Goal: Task Accomplishment & Management: Manage account settings

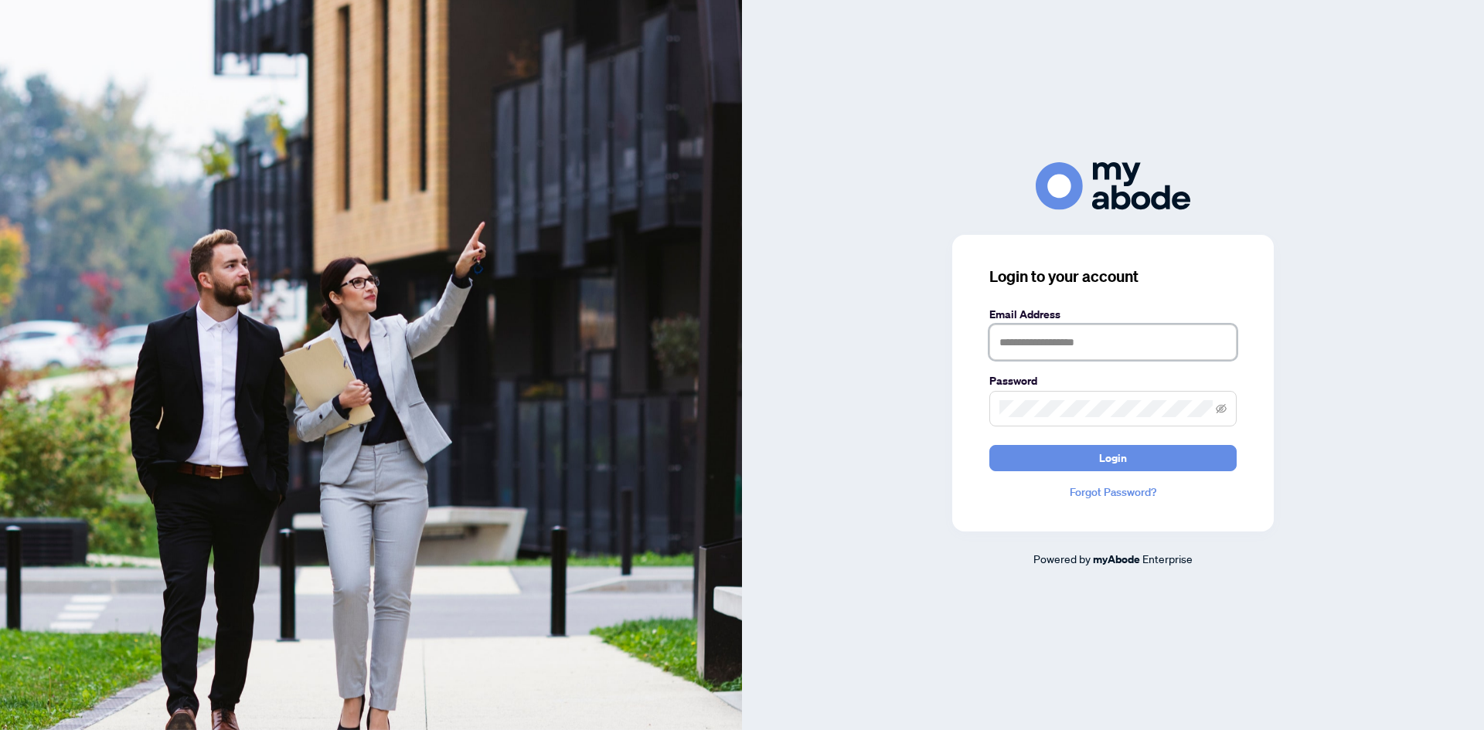
click at [1039, 349] on input "text" at bounding box center [1112, 343] width 247 height 36
type input "**********"
click at [989, 445] on button "Login" at bounding box center [1112, 458] width 247 height 26
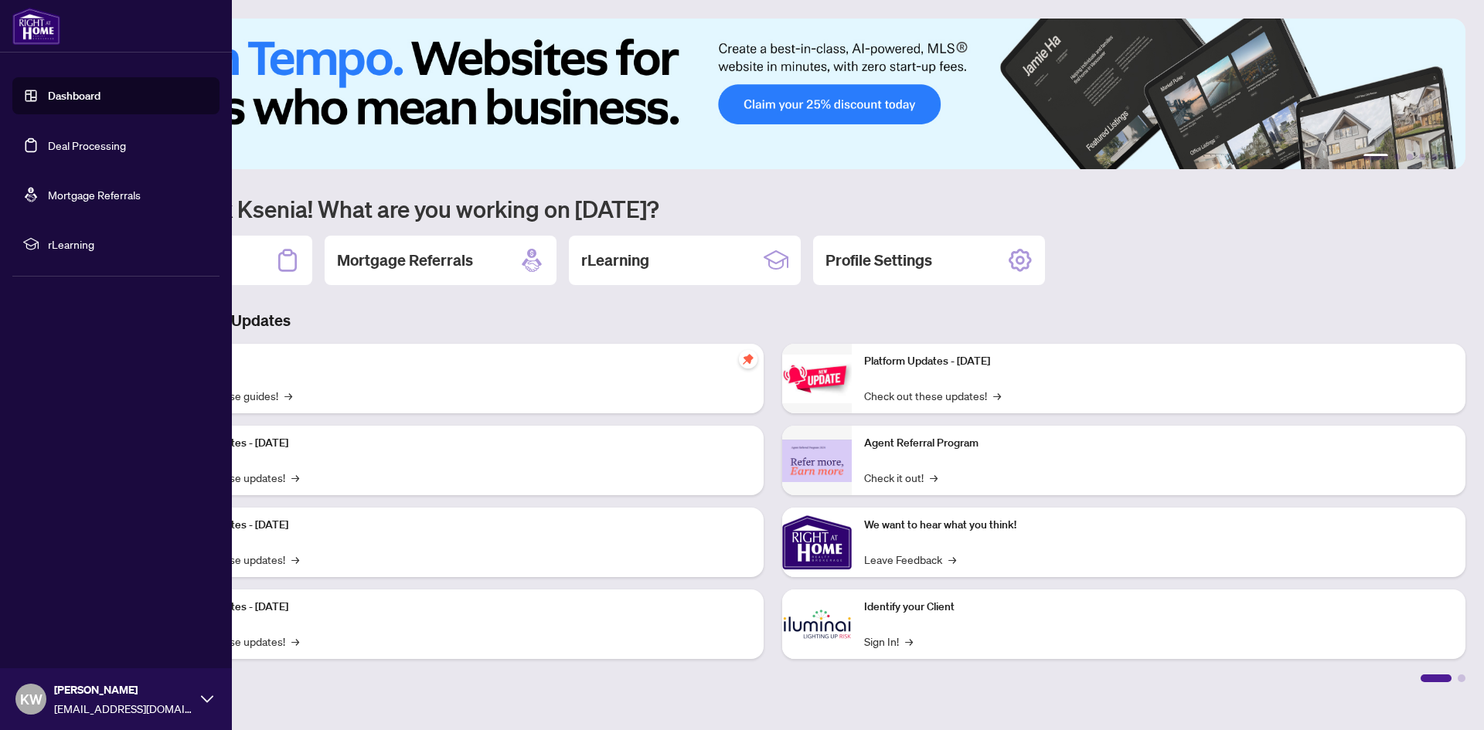
click at [48, 151] on link "Deal Processing" at bounding box center [87, 145] width 78 height 14
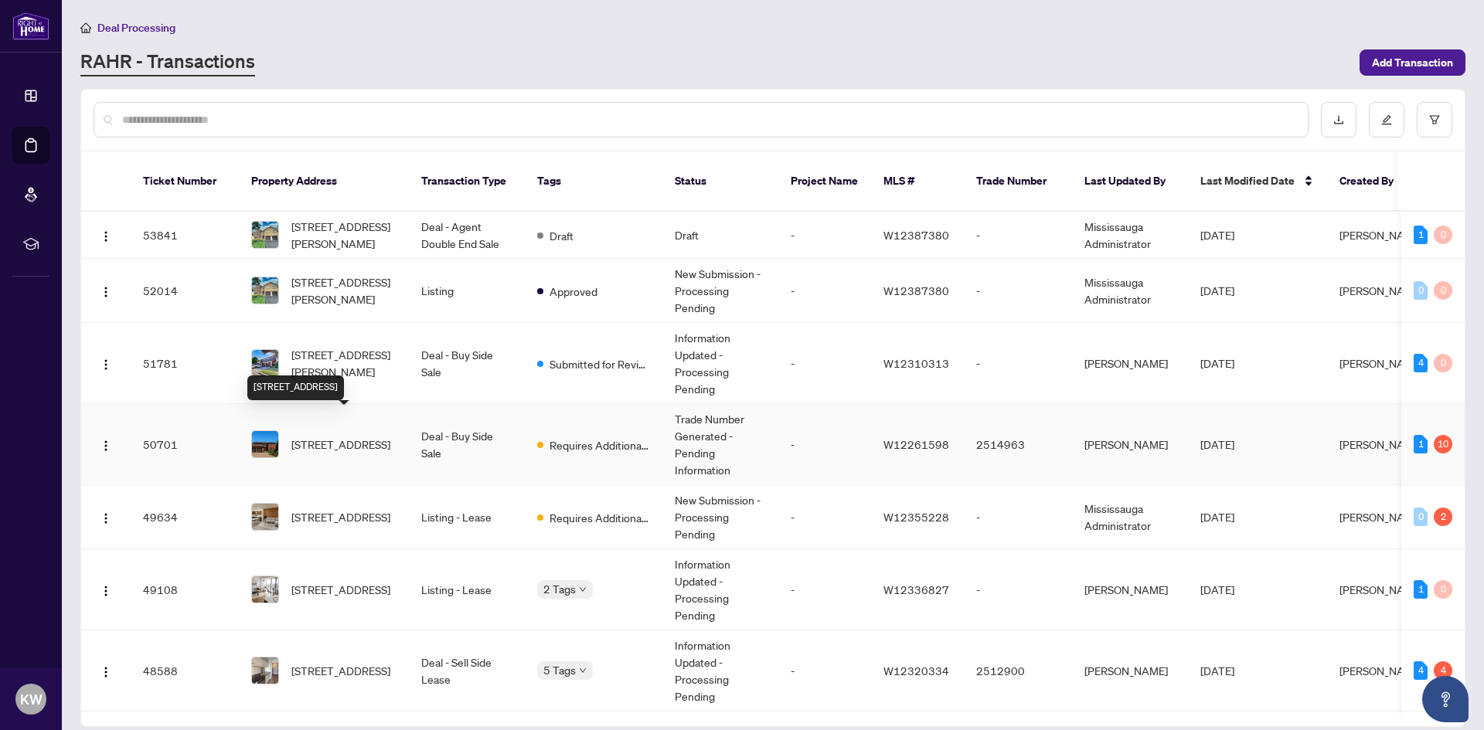
click at [352, 436] on span "[STREET_ADDRESS]" at bounding box center [340, 444] width 99 height 17
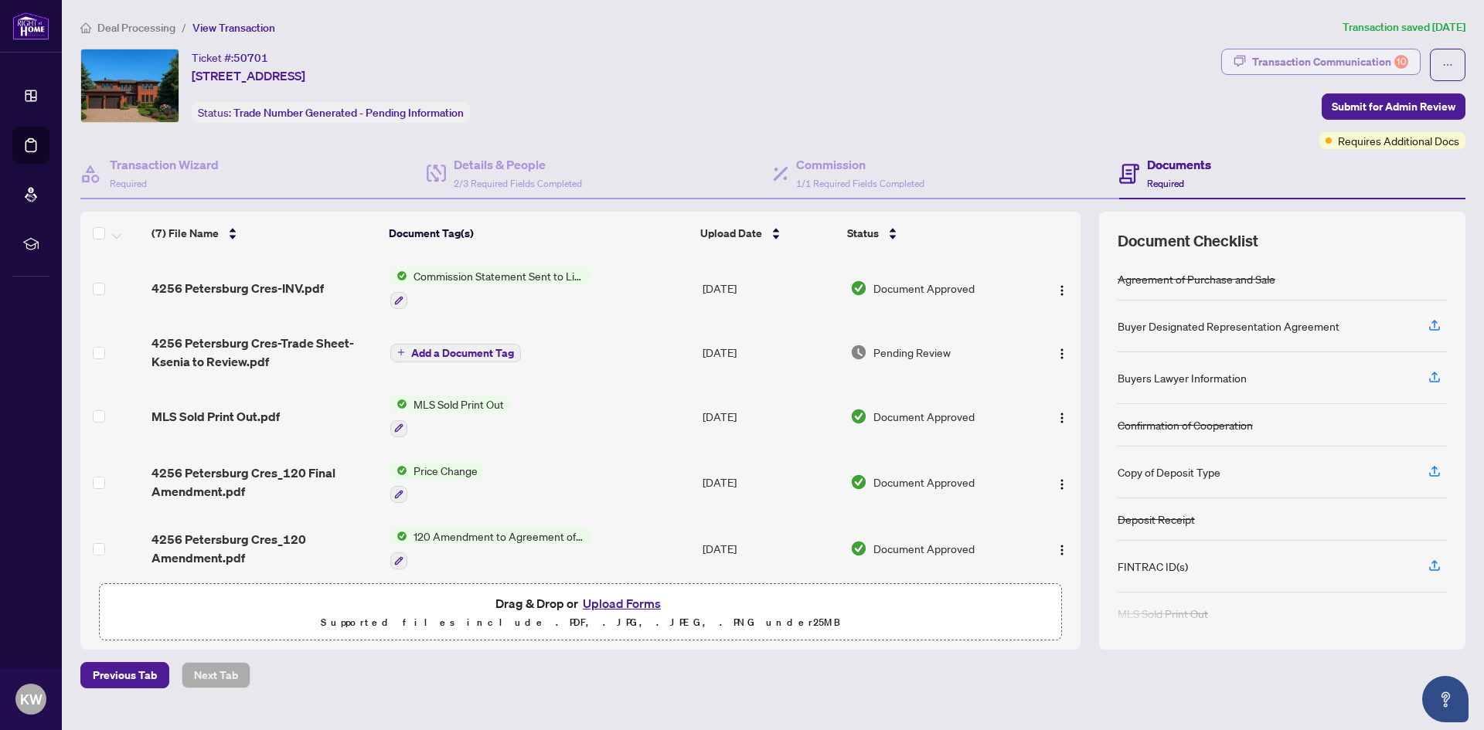
click at [1273, 52] on div "Transaction Communication 10" at bounding box center [1330, 61] width 156 height 25
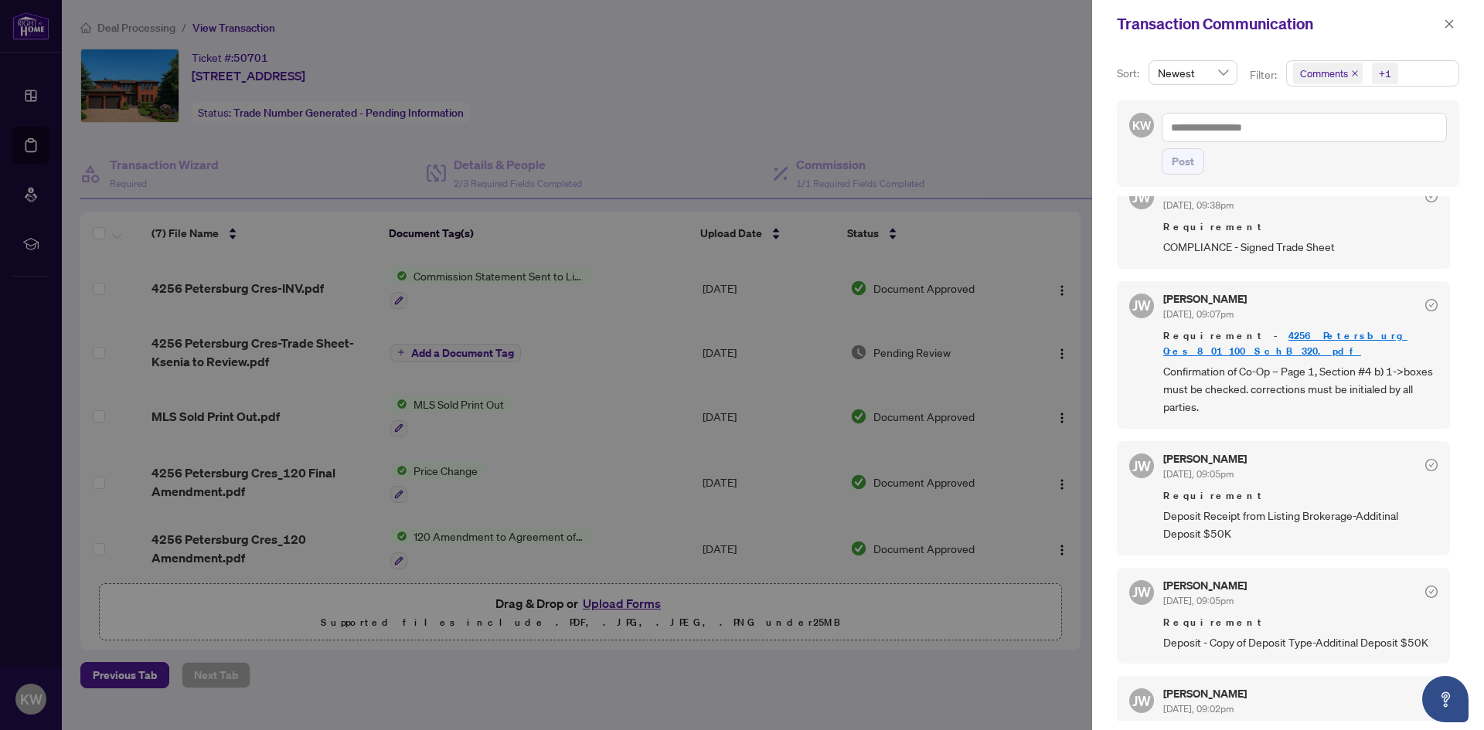
scroll to position [749, 0]
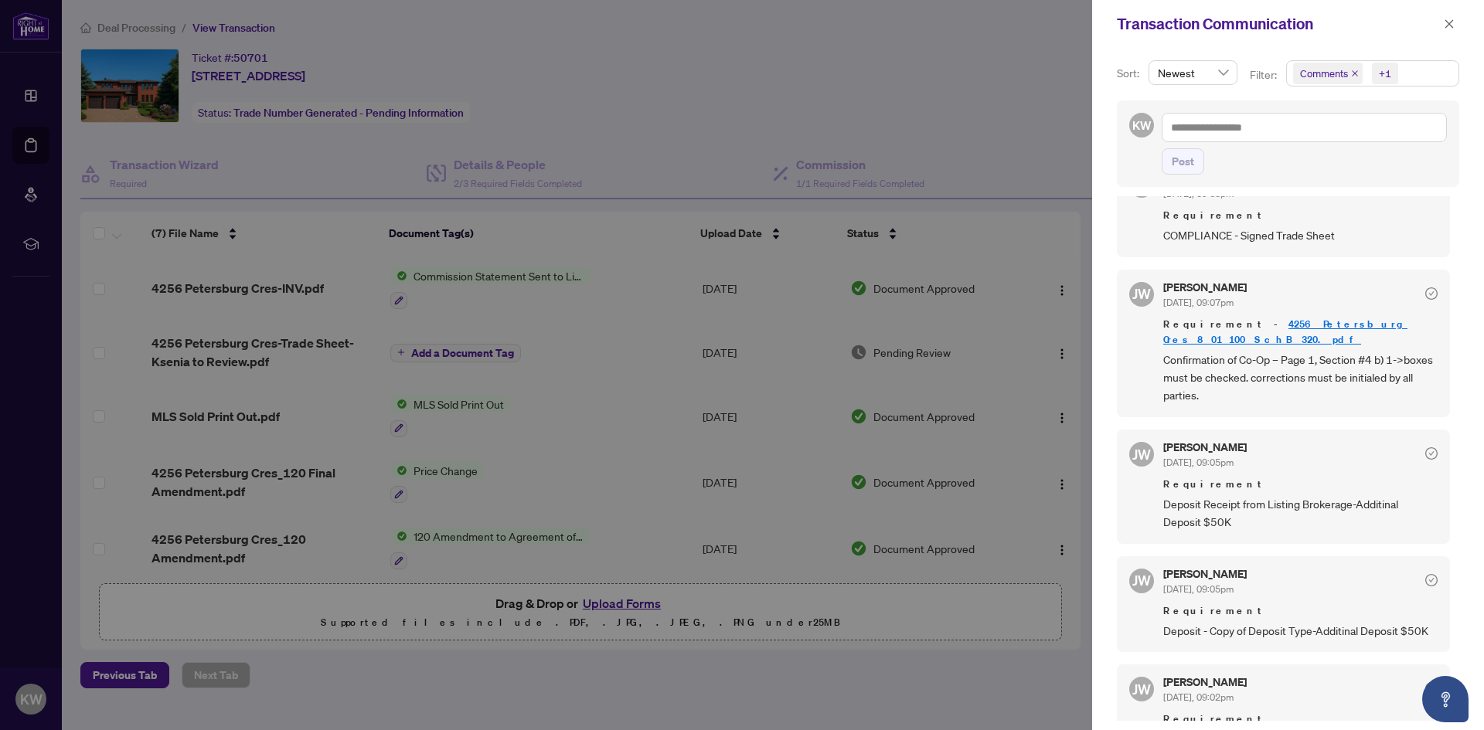
click at [1348, 341] on link "4256 Petersburg Cres_801 100 SchB 320.pdf" at bounding box center [1285, 332] width 244 height 29
click at [719, 99] on div at bounding box center [742, 365] width 1484 height 730
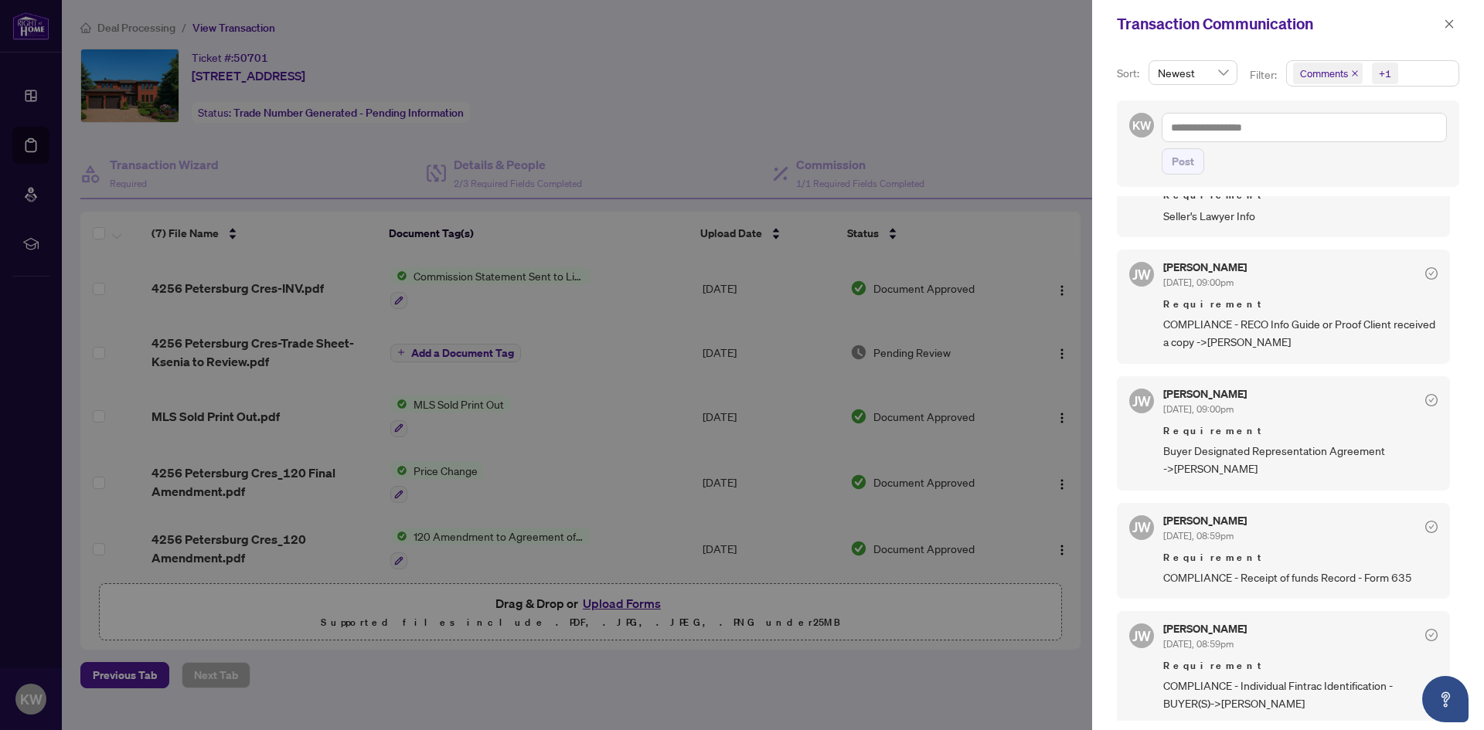
scroll to position [1388, 0]
click at [725, 147] on div at bounding box center [742, 365] width 1484 height 730
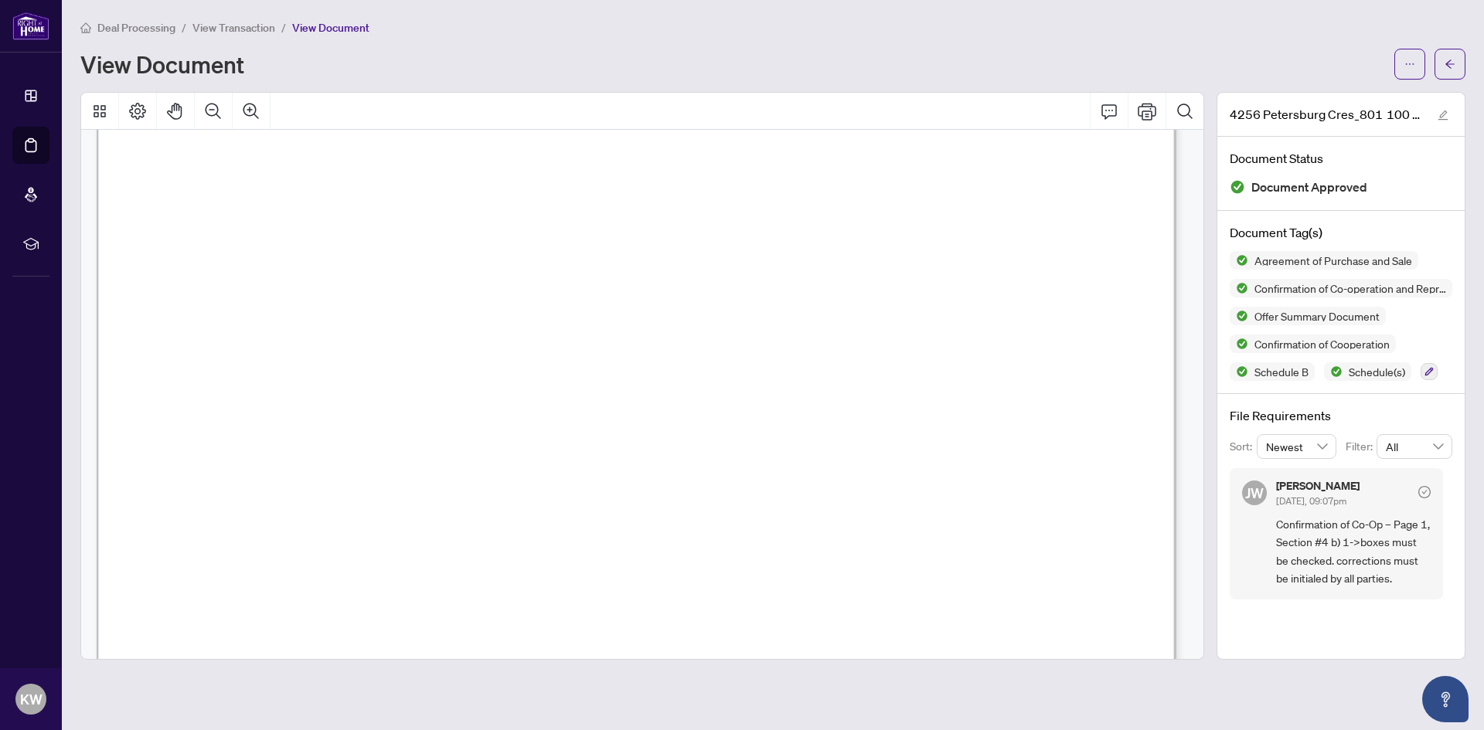
scroll to position [12249, 0]
drag, startPoint x: 546, startPoint y: 404, endPoint x: 861, endPoint y: 403, distance: 315.3
click at [860, 403] on span "The Seller Brokerage has entered into Representation Agreement with the Buyer a…" at bounding box center [627, 405] width 706 height 15
click at [914, 406] on span "The Seller Brokerage has entered into Representation Agreement with the Buyer a…" at bounding box center [627, 405] width 706 height 15
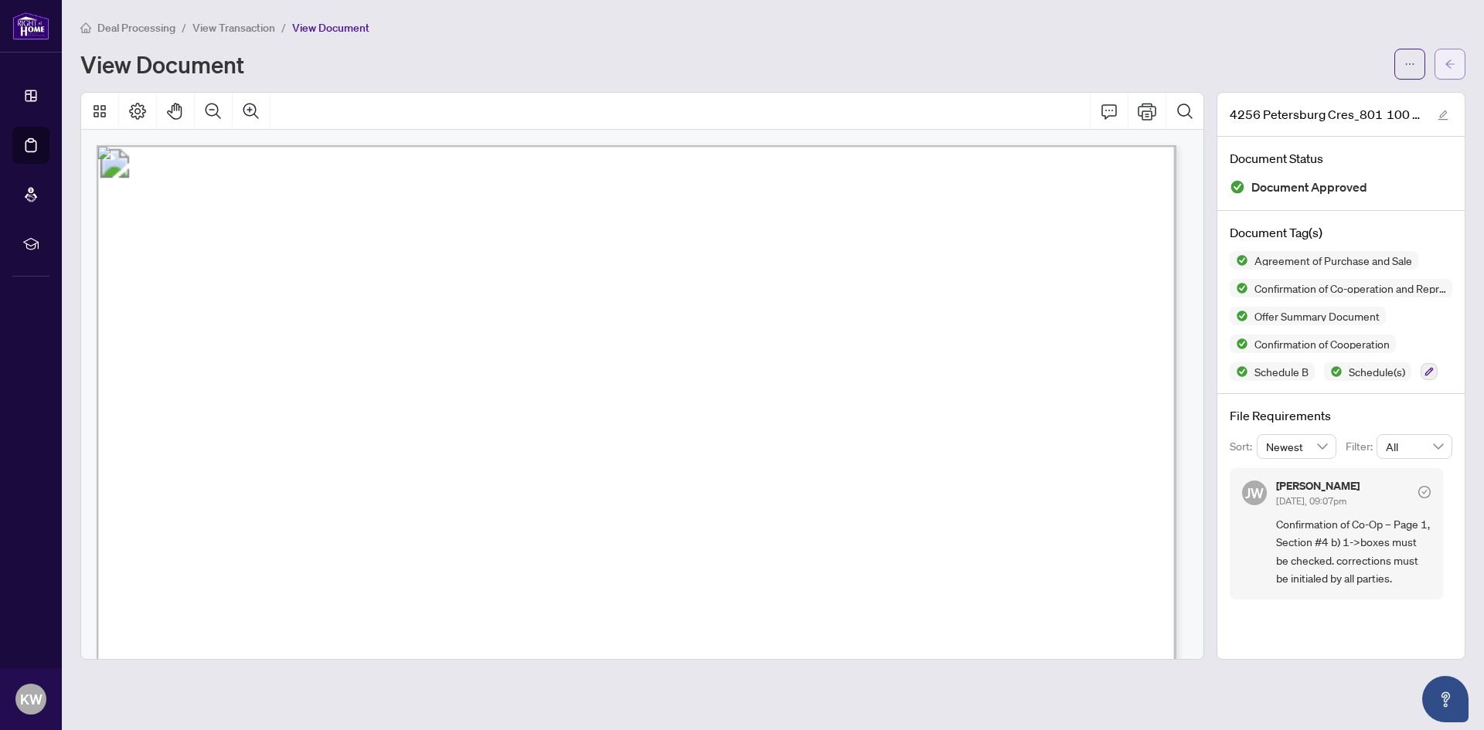
click at [1464, 68] on button "button" at bounding box center [1449, 64] width 31 height 31
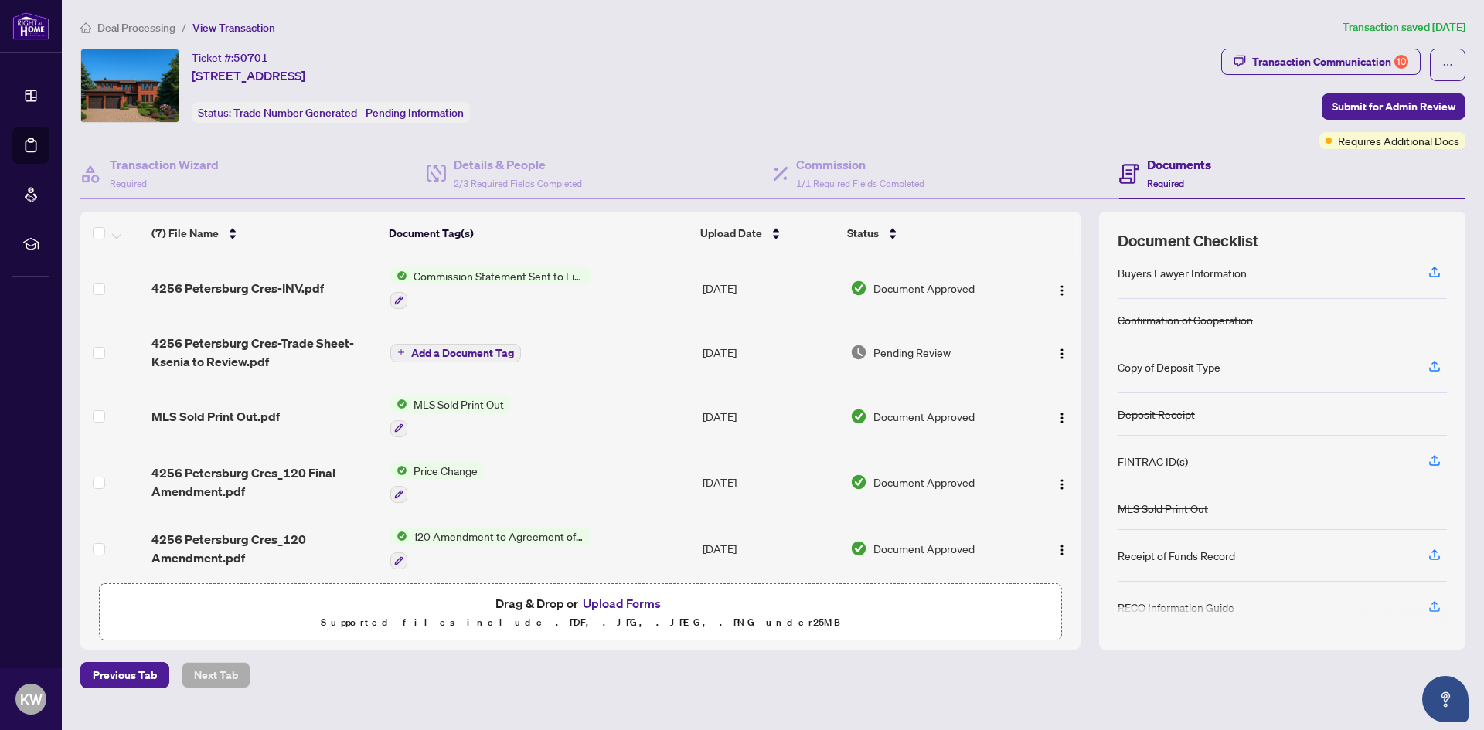
scroll to position [77, 0]
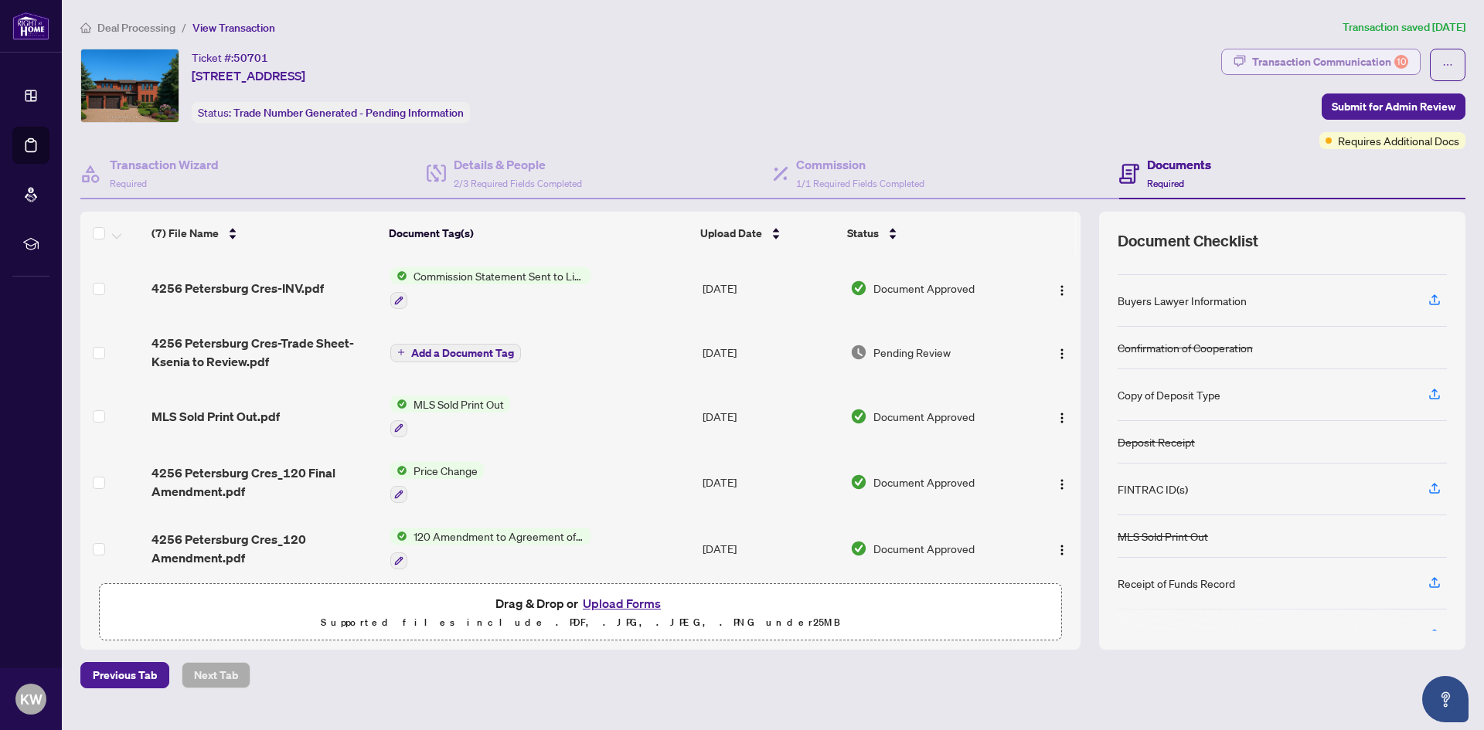
click at [1311, 63] on div "Transaction Communication 10" at bounding box center [1330, 61] width 156 height 25
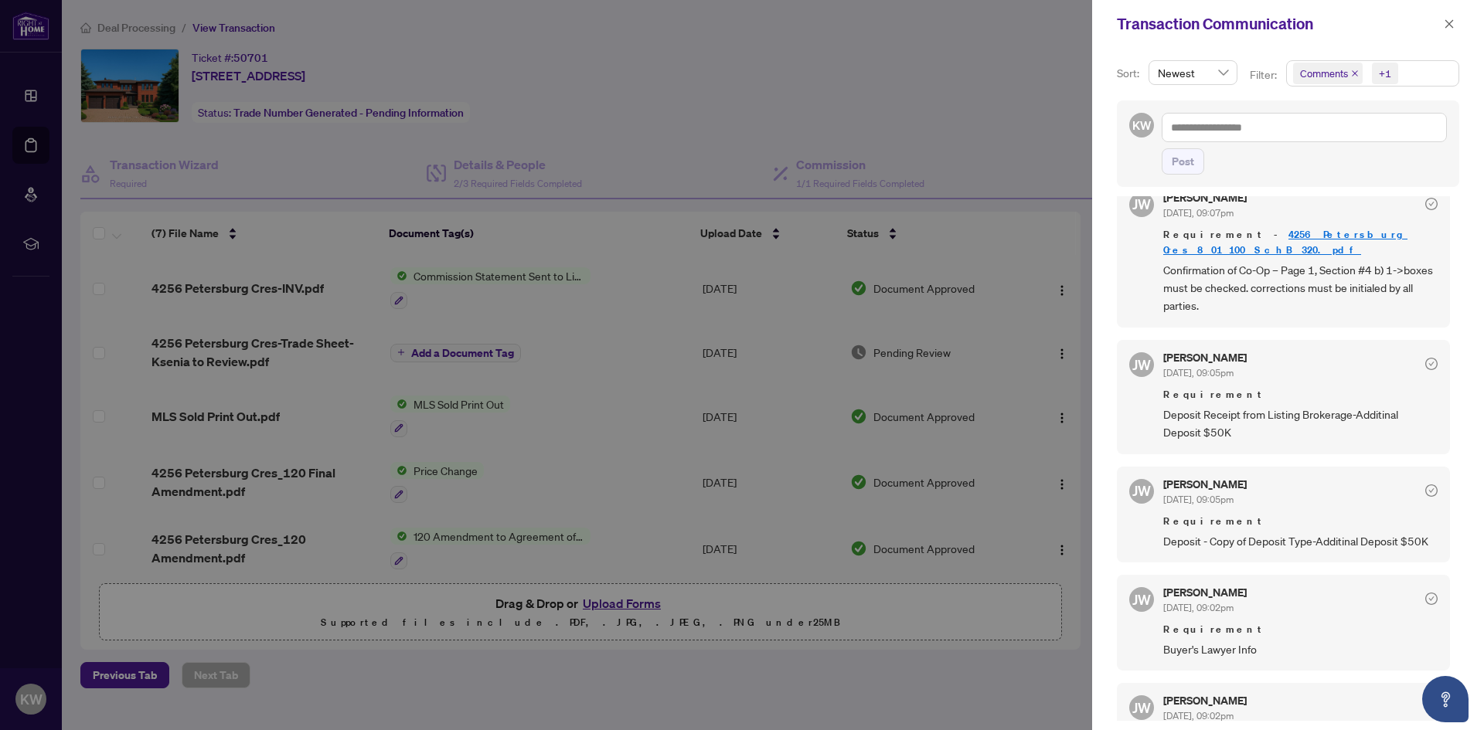
scroll to position [850, 0]
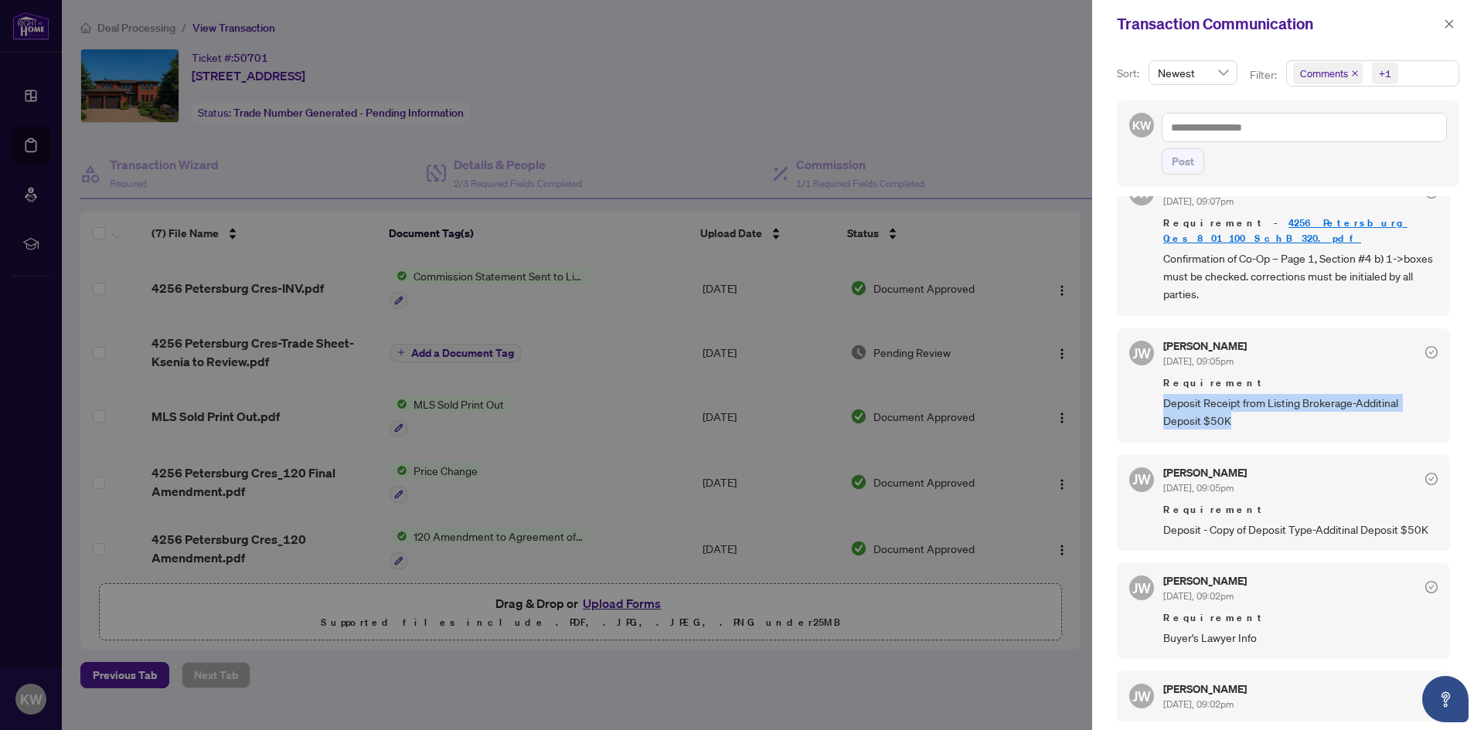
drag, startPoint x: 1163, startPoint y: 402, endPoint x: 1250, endPoint y: 429, distance: 91.4
click at [1250, 429] on span "Deposit Receipt from Listing Brokerage-Additinal Deposit $50K" at bounding box center [1300, 412] width 274 height 36
copy span "Deposit Receipt from Listing Brokerage-Additinal Deposit $50K"
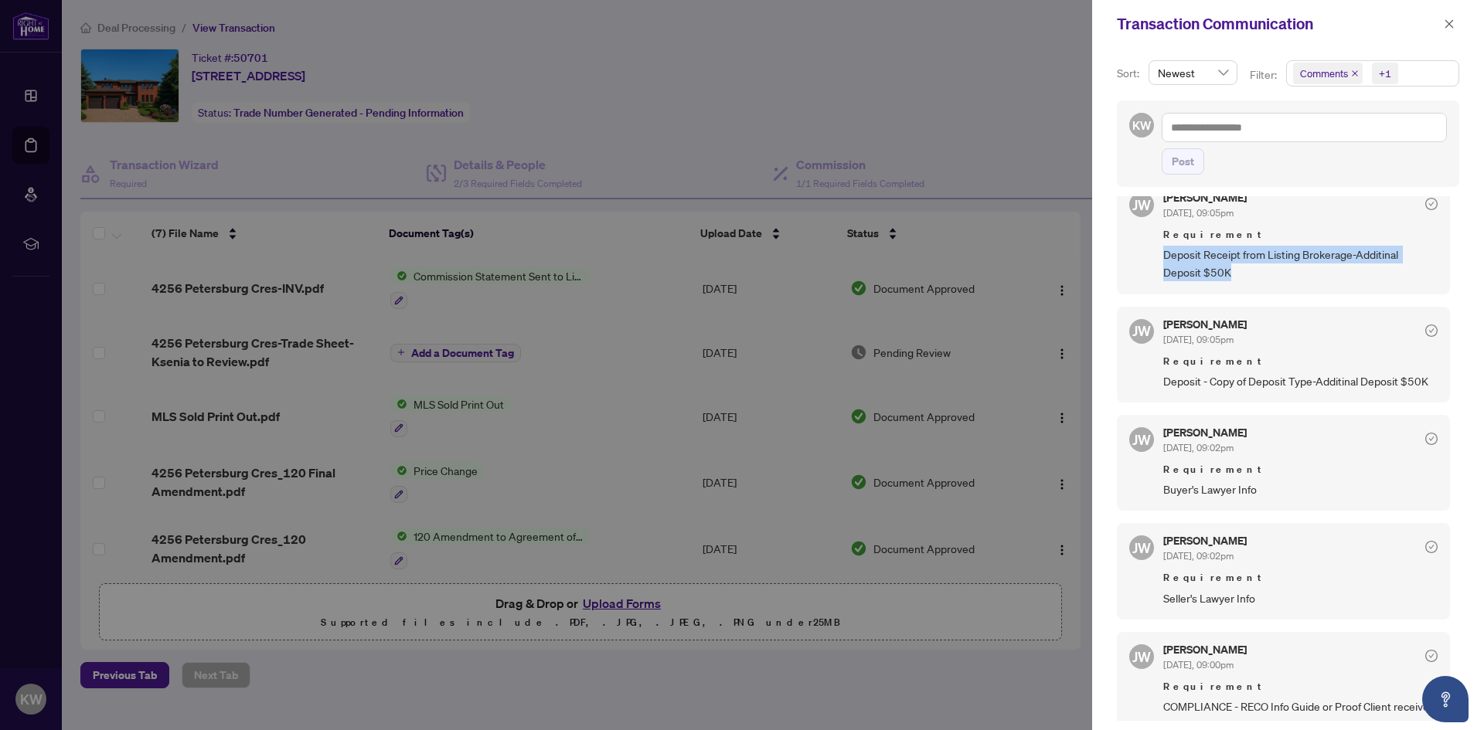
scroll to position [1005, 0]
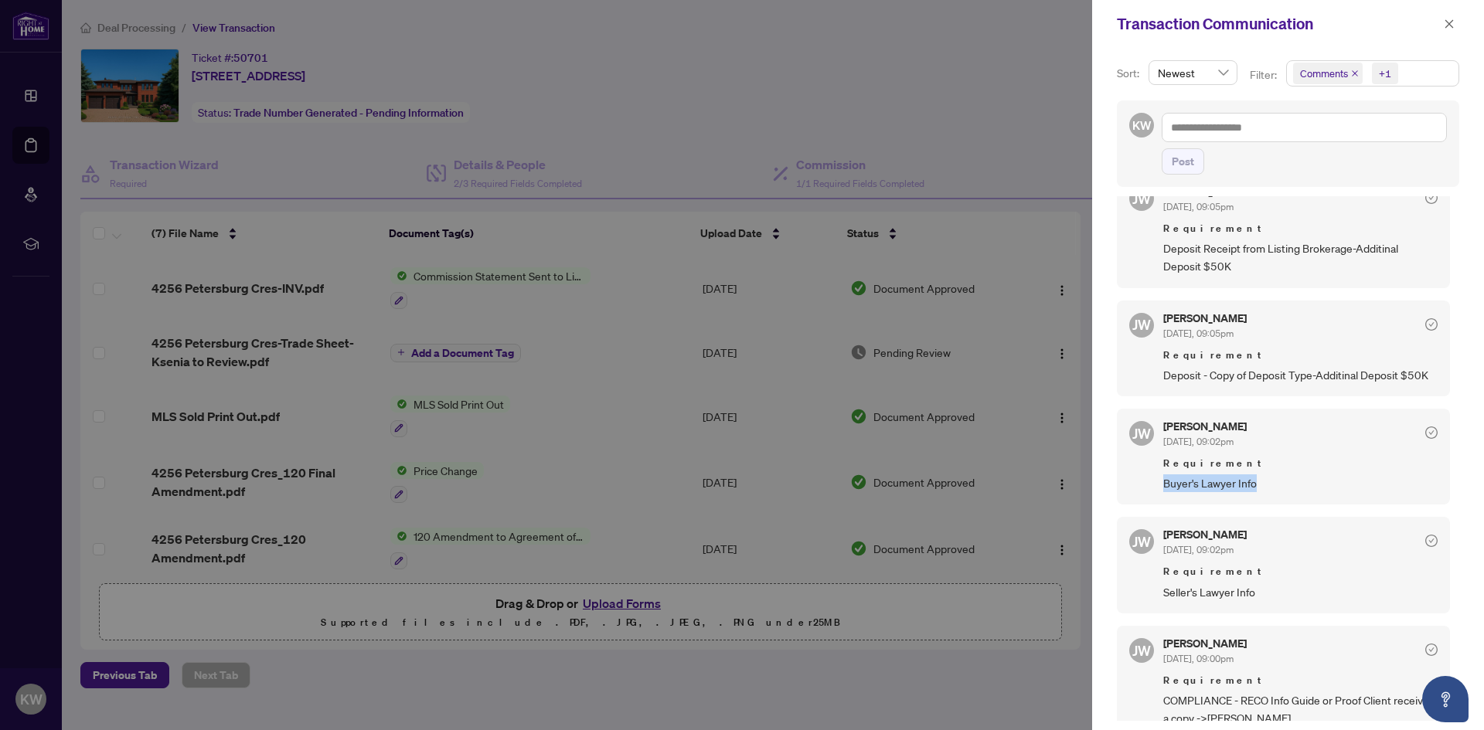
drag, startPoint x: 1162, startPoint y: 488, endPoint x: 1277, endPoint y: 491, distance: 115.2
click at [1277, 491] on div "[PERSON_NAME] [DATE], 09:02pm Requirement Buyer's Lawyer Info" at bounding box center [1283, 457] width 333 height 96
copy span "Buyer's Lawyer Info"
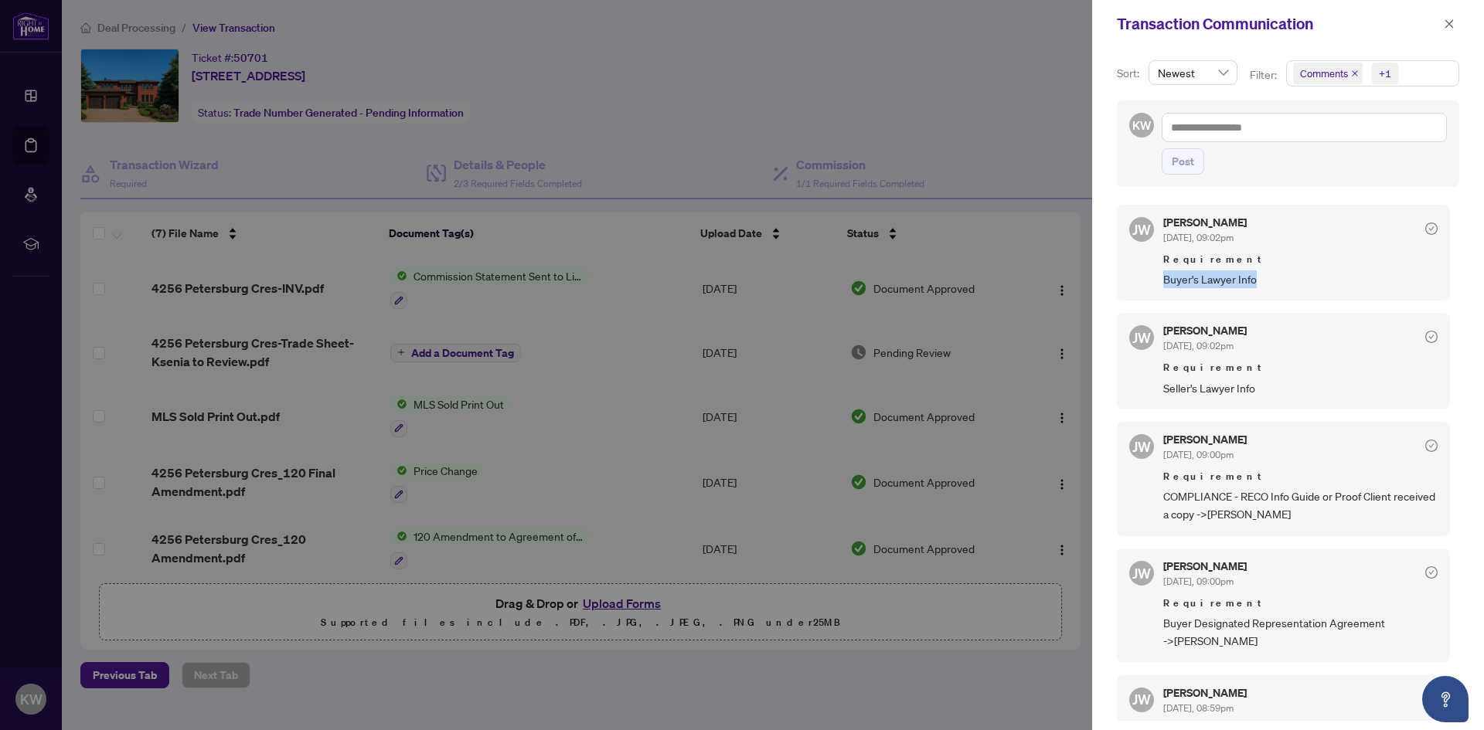
scroll to position [1236, 0]
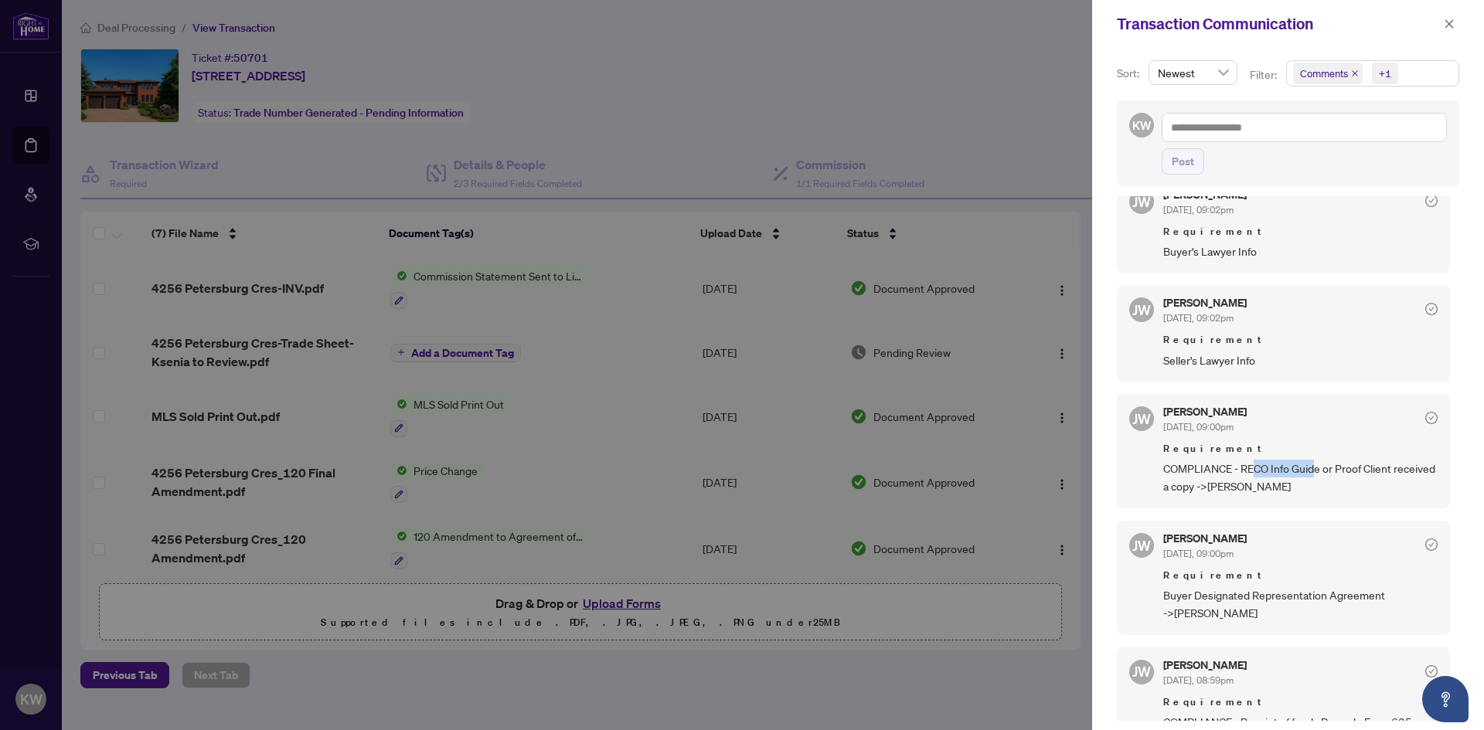
drag, startPoint x: 1252, startPoint y: 471, endPoint x: 1314, endPoint y: 471, distance: 62.6
click at [1314, 471] on span "COMPLIANCE - RECO Info Guide or Proof Client received a copy ->[PERSON_NAME]" at bounding box center [1300, 478] width 274 height 36
click at [1209, 495] on span "COMPLIANCE - RECO Info Guide or Proof Client received a copy ->[PERSON_NAME]" at bounding box center [1300, 478] width 274 height 36
drag, startPoint x: 1213, startPoint y: 486, endPoint x: 1308, endPoint y: 498, distance: 95.8
click at [1308, 500] on div "[PERSON_NAME] [DATE], 09:00pm Requirement COMPLIANCE - RECO Info Guide or Proof…" at bounding box center [1283, 451] width 333 height 114
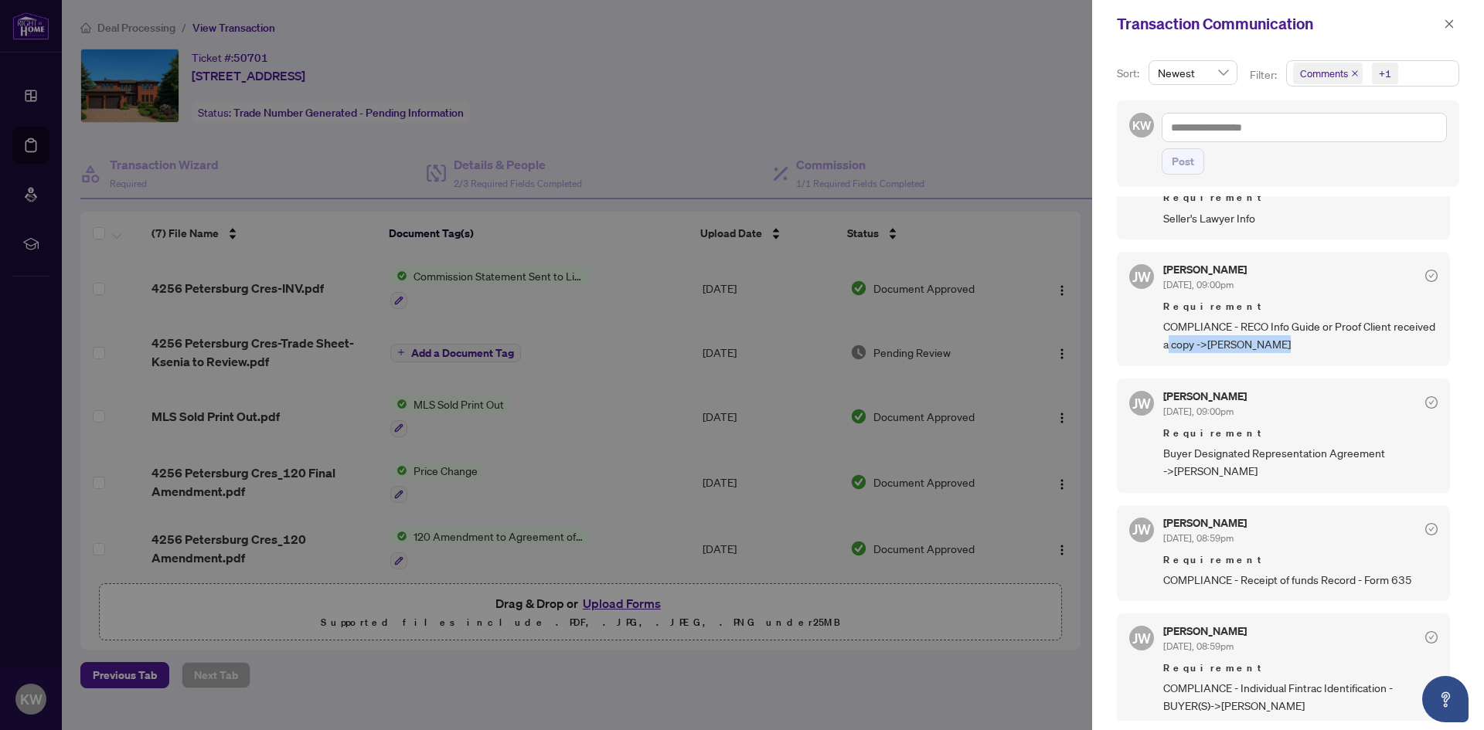
scroll to position [1388, 0]
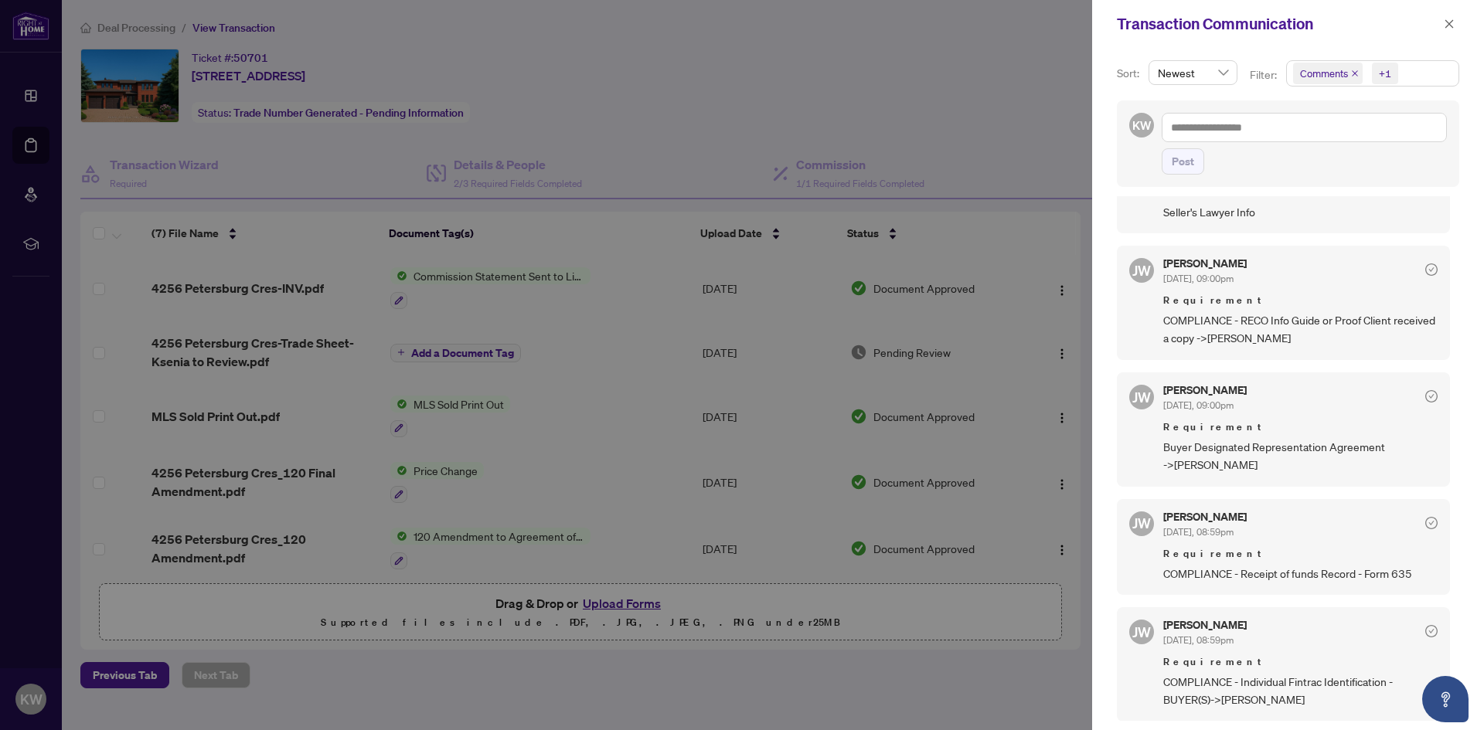
drag, startPoint x: 1195, startPoint y: 454, endPoint x: 1206, endPoint y: 452, distance: 10.3
click at [1199, 454] on span "Buyer Designated Representation Agreement ->[PERSON_NAME]" at bounding box center [1300, 456] width 274 height 36
drag, startPoint x: 1167, startPoint y: 447, endPoint x: 1403, endPoint y: 465, distance: 237.2
click at [1403, 465] on span "Buyer Designated Representation Agreement ->[PERSON_NAME]" at bounding box center [1300, 456] width 274 height 36
copy span "uyer Designated Representation Agreement ->[PERSON_NAME]"
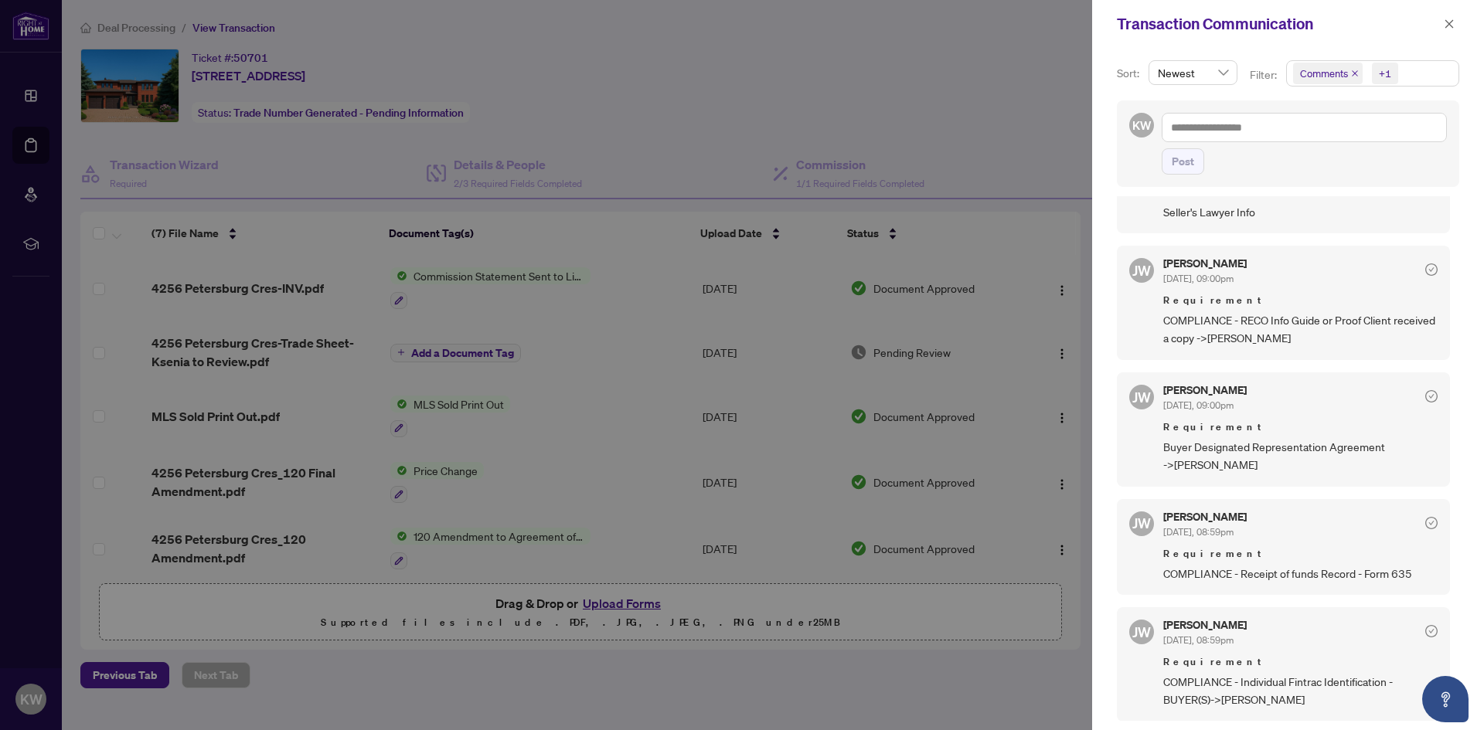
click at [1153, 448] on div "[PERSON_NAME] [DATE], 09:00pm Requirement Buyer Designated Representation Agree…" at bounding box center [1283, 429] width 333 height 114
drag, startPoint x: 1178, startPoint y: 448, endPoint x: 1257, endPoint y: 468, distance: 81.3
click at [1257, 468] on div "[PERSON_NAME] [DATE], 09:00pm Requirement Buyer Designated Representation Agree…" at bounding box center [1283, 429] width 333 height 114
copy span "Buyer Designated Representation Agreement ->[PERSON_NAME]"
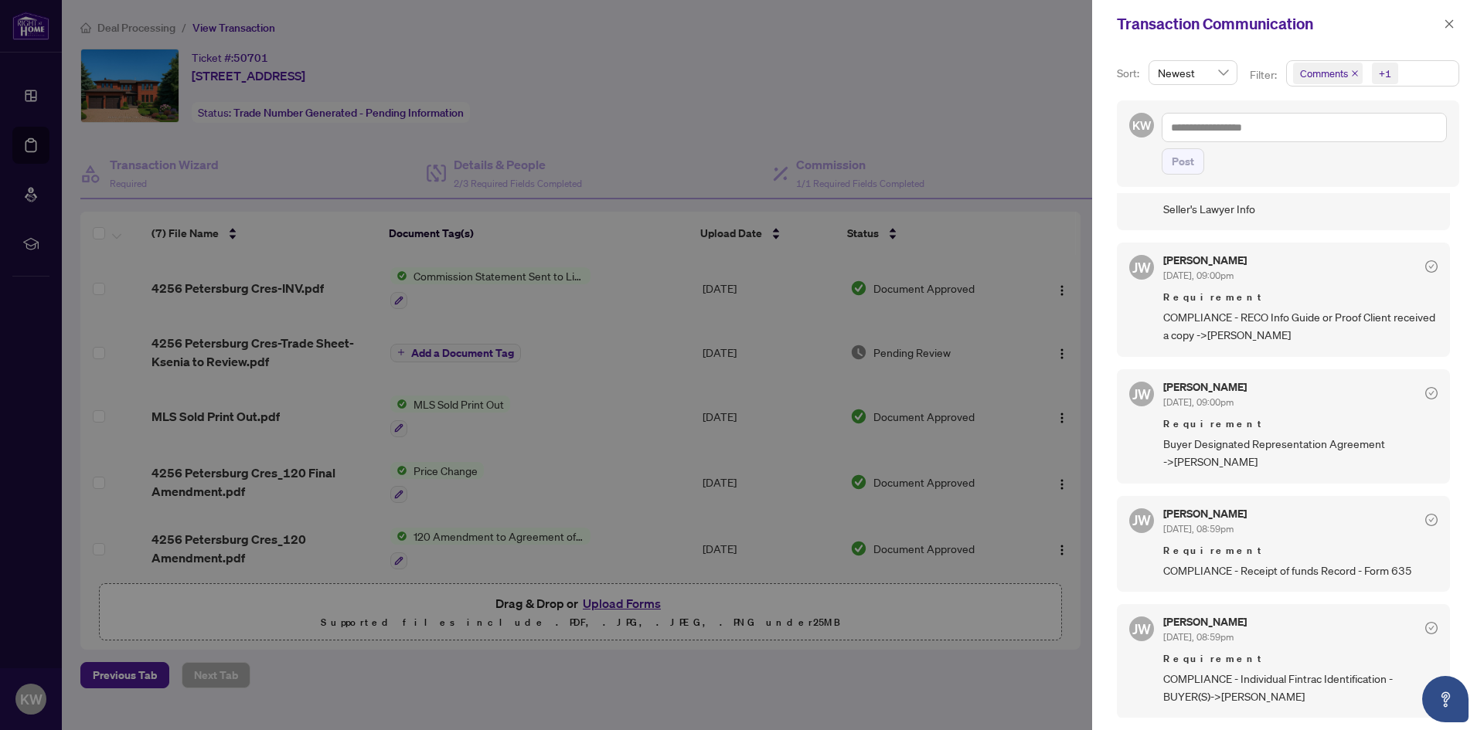
click at [1254, 462] on span "Buyer Designated Representation Agreement ->[PERSON_NAME]" at bounding box center [1300, 453] width 274 height 36
drag, startPoint x: 1248, startPoint y: 462, endPoint x: 1176, endPoint y: 467, distance: 72.0
click at [1176, 467] on span "Buyer Designated Representation Agreement ->[PERSON_NAME]" at bounding box center [1300, 453] width 274 height 36
copy span "[PERSON_NAME]"
